Goal: Information Seeking & Learning: Learn about a topic

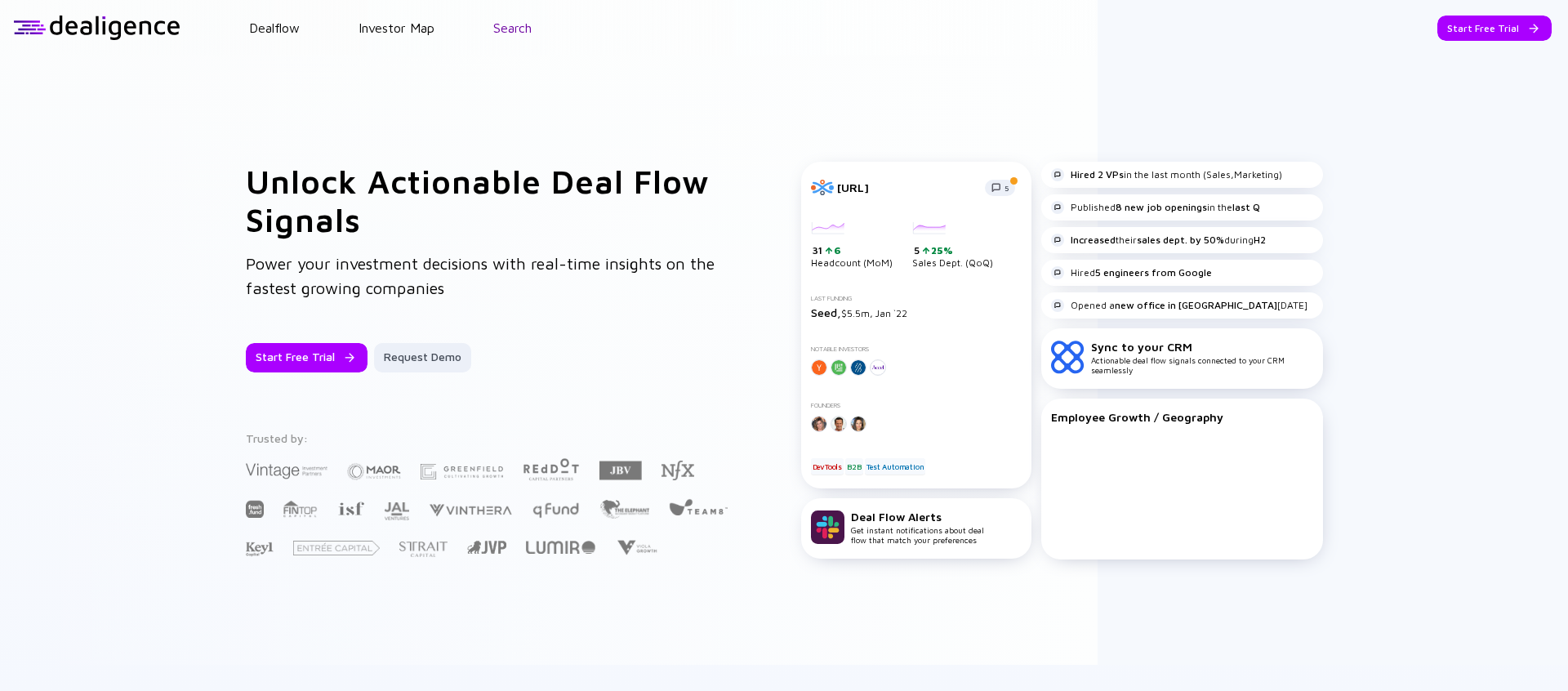
click at [521, 31] on link "Search" at bounding box center [513, 28] width 39 height 15
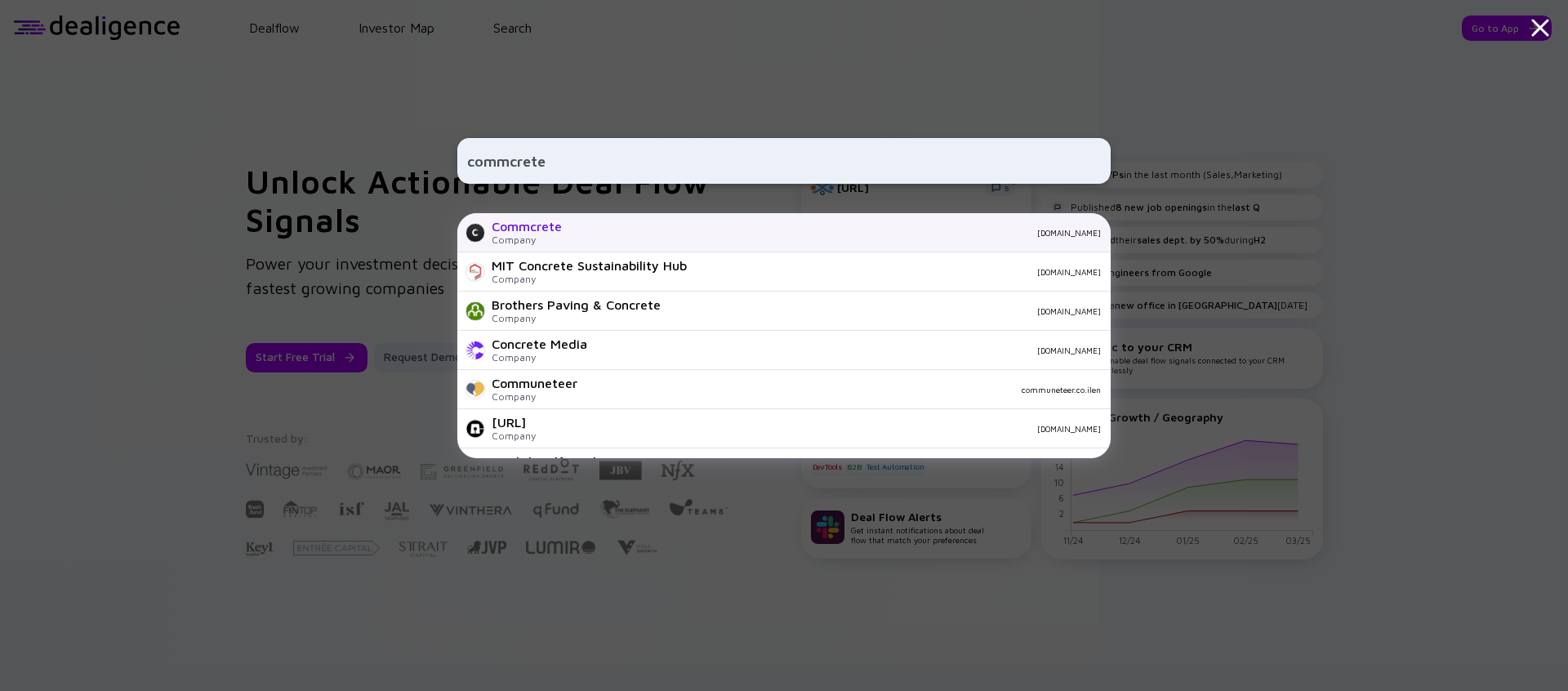
type input "commcrete"
click at [552, 234] on div "Commcrete" at bounding box center [527, 226] width 70 height 15
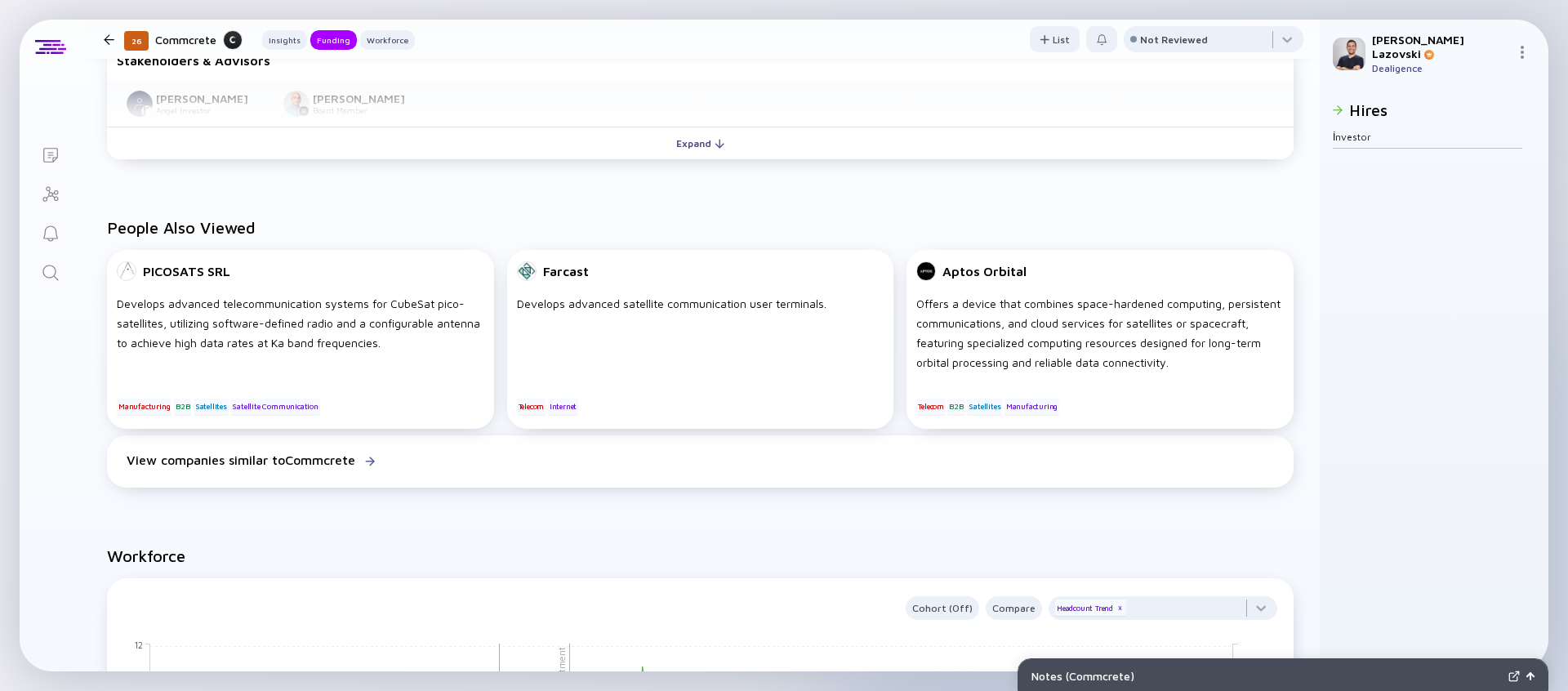
scroll to position [623, 0]
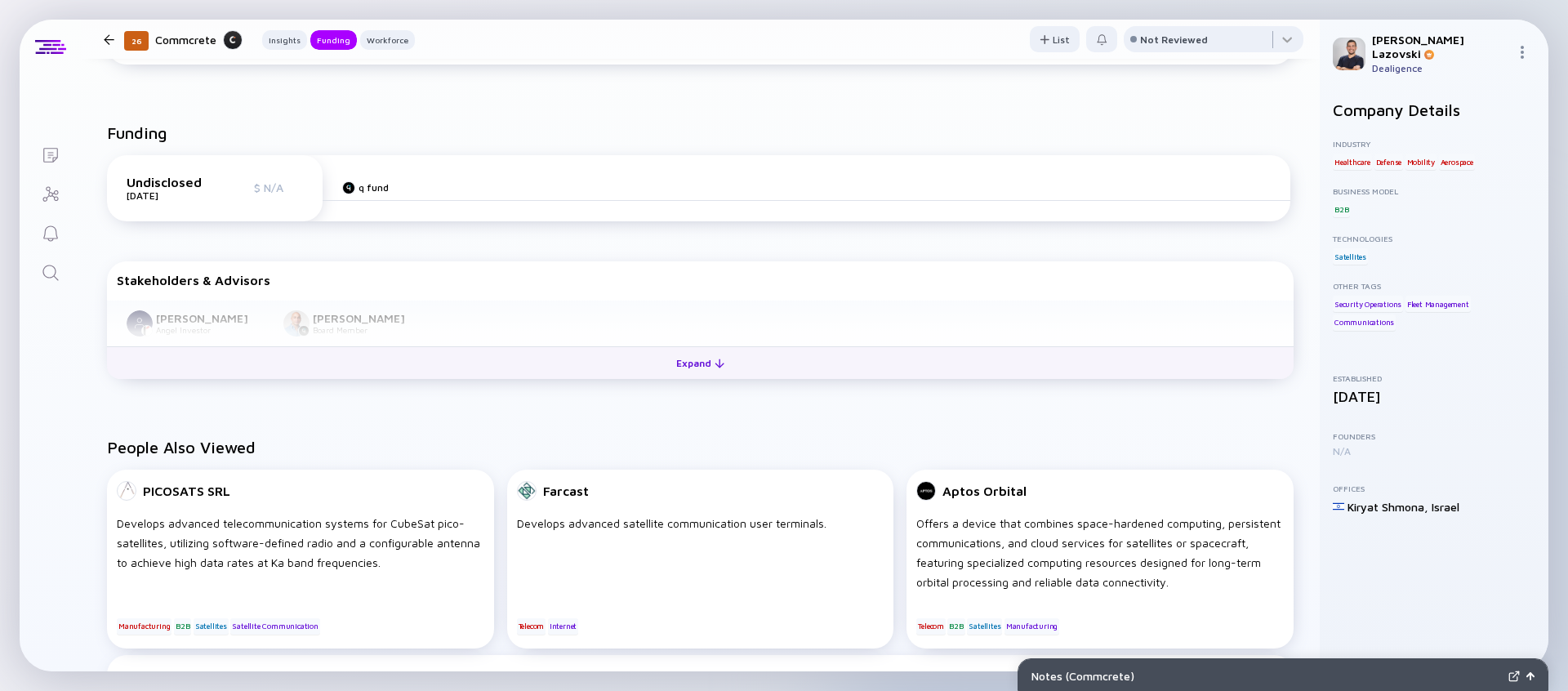
click at [496, 368] on button "Expand" at bounding box center [701, 362] width 1187 height 33
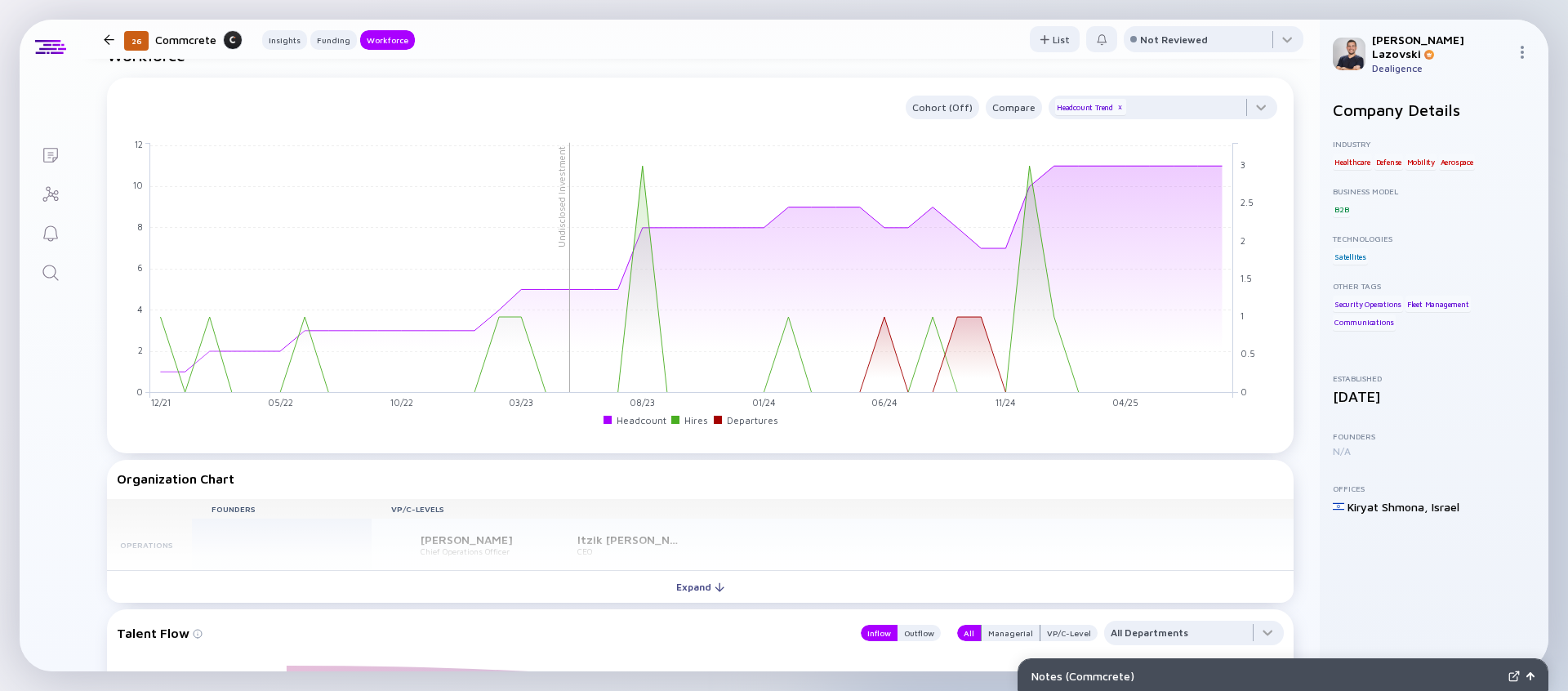
scroll to position [1319, 0]
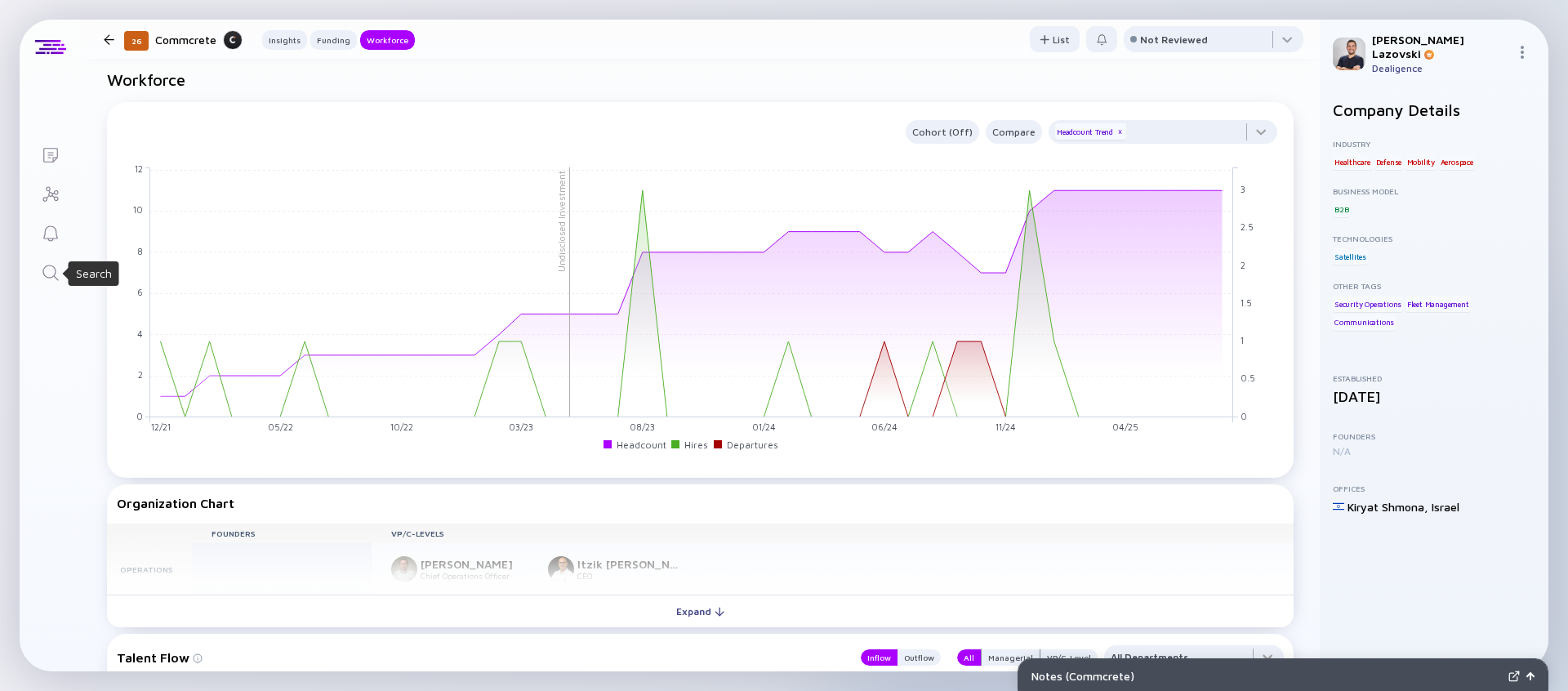
click at [48, 268] on icon "Search" at bounding box center [50, 273] width 19 height 19
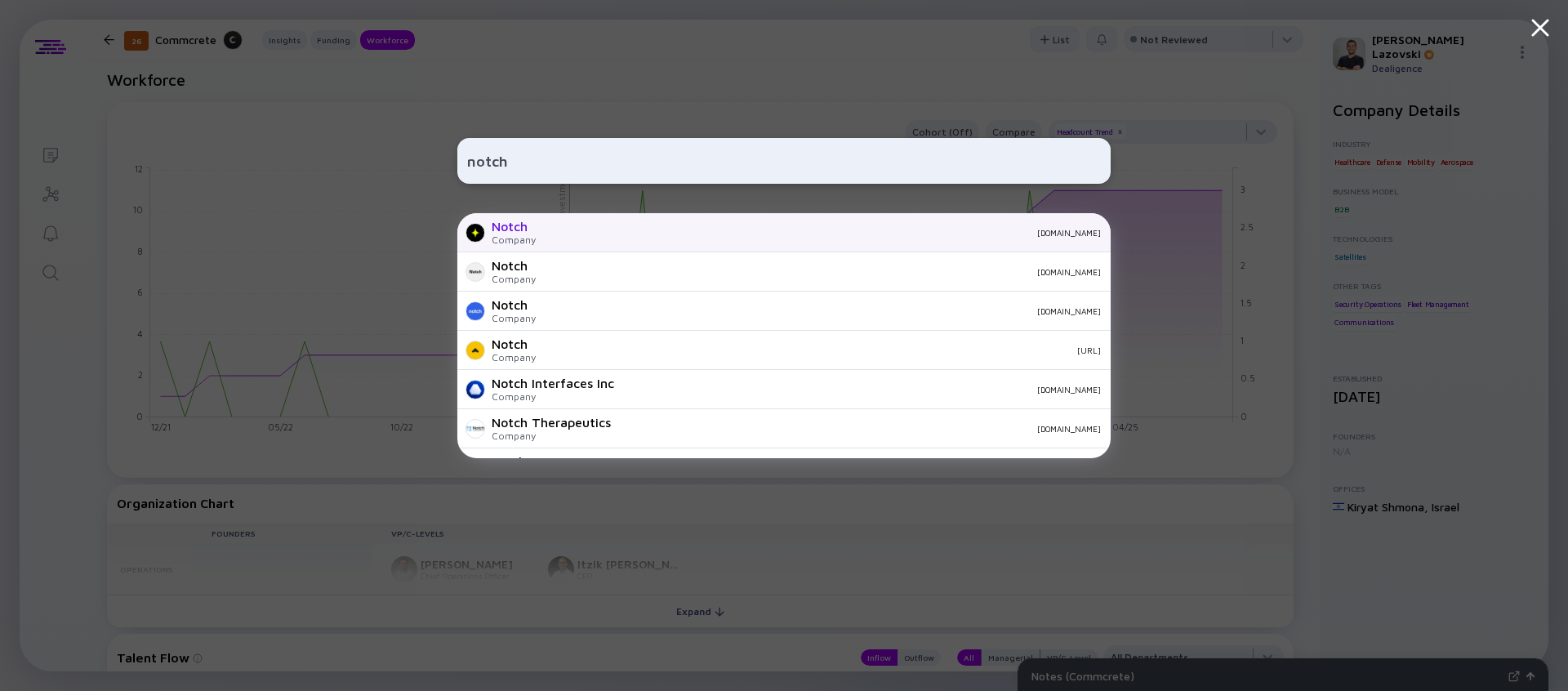
type input "notch"
click at [642, 239] on div "Notch Company [DOMAIN_NAME]" at bounding box center [784, 232] width 654 height 39
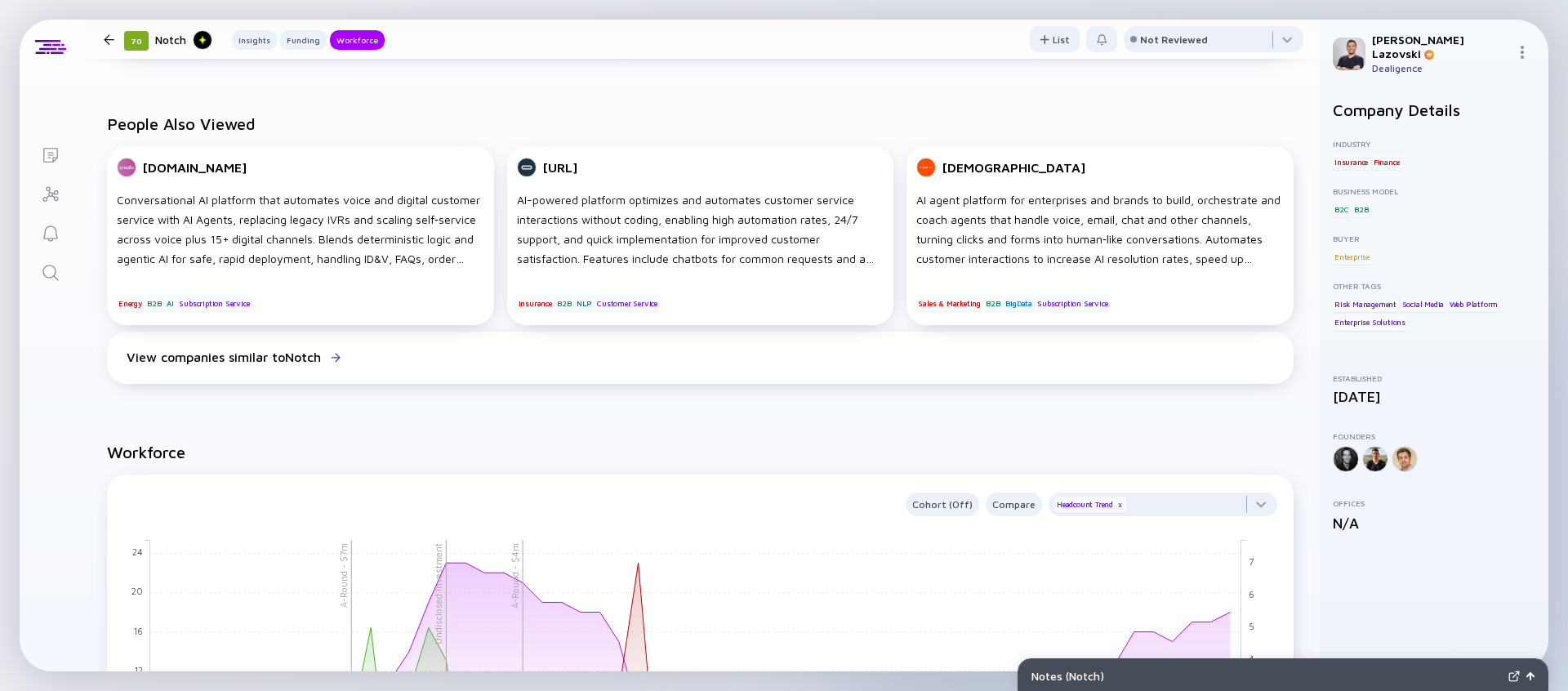
scroll to position [1255, 0]
